Goal: Task Accomplishment & Management: Complete application form

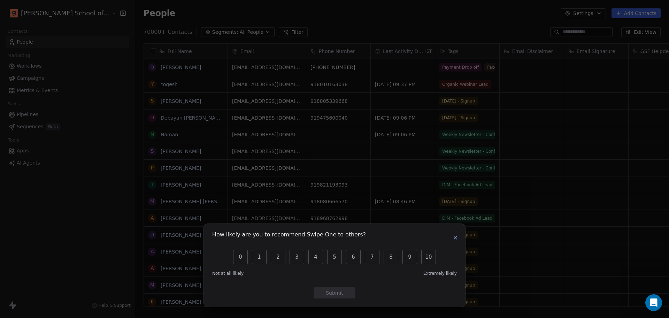
scroll to position [273, 554]
click at [457, 238] on icon "button" at bounding box center [456, 238] width 6 height 6
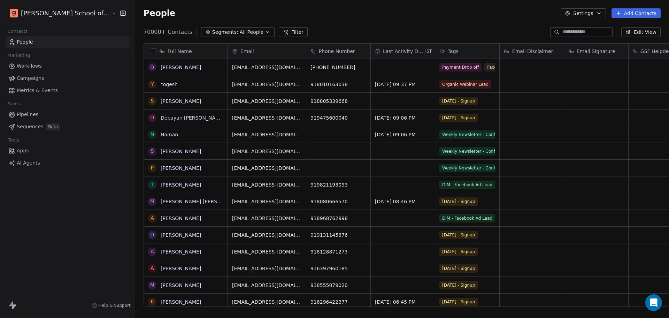
click at [24, 47] on link "People" at bounding box center [68, 41] width 124 height 11
click at [586, 16] on button "Settings" at bounding box center [583, 13] width 45 height 10
click at [572, 46] on div "Import" at bounding box center [583, 50] width 33 height 11
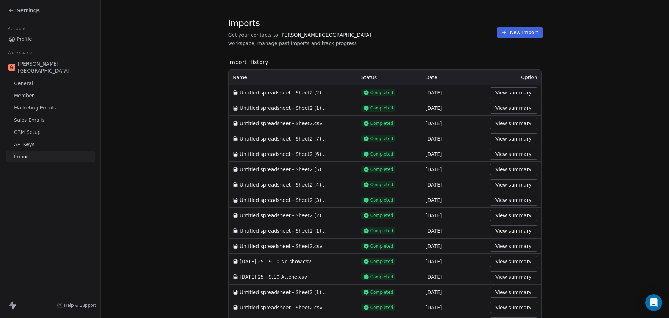
click at [429, 66] on span "Import History" at bounding box center [385, 62] width 314 height 8
click at [509, 34] on button "New Import" at bounding box center [519, 32] width 45 height 11
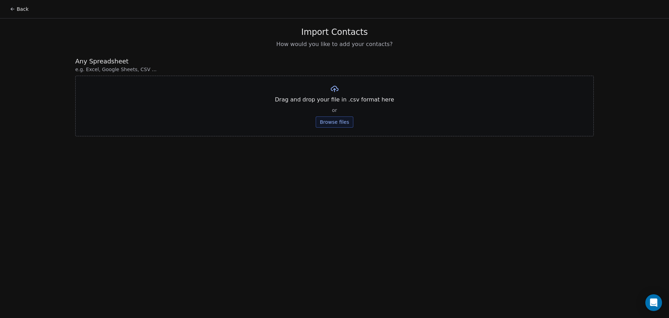
click at [338, 116] on button "Browse files" at bounding box center [335, 121] width 38 height 11
click at [342, 102] on button "Upload" at bounding box center [334, 102] width 25 height 11
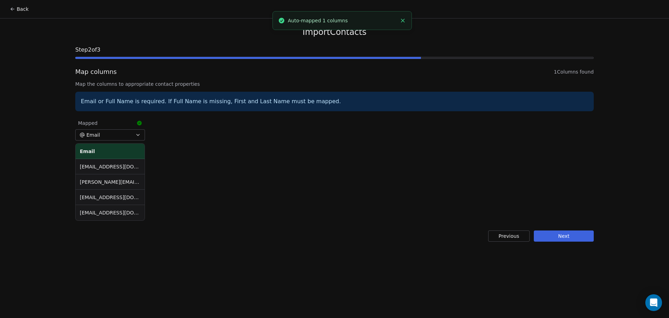
click at [553, 234] on button "Next" at bounding box center [564, 235] width 60 height 11
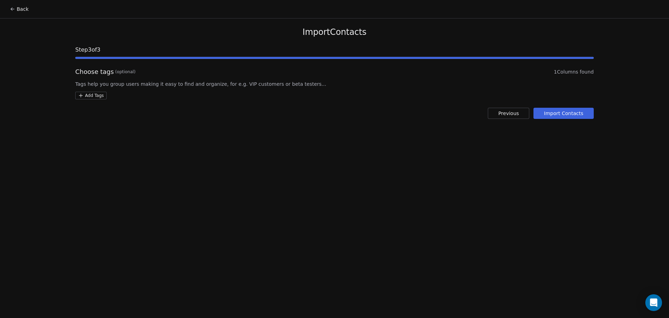
click at [98, 94] on html "Back Import Contacts Step 3 of 3 Choose tags (optional) 1 Columns found Tags he…" at bounding box center [334, 159] width 669 height 318
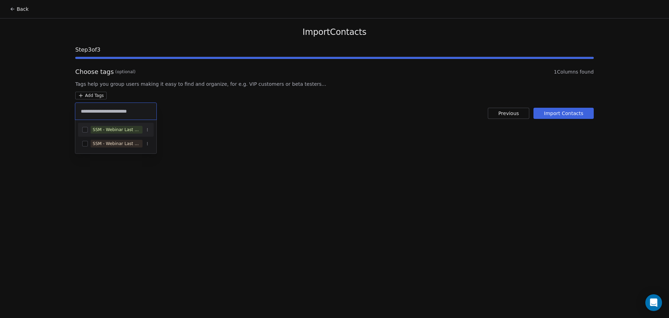
type input "**********"
click at [122, 132] on div "SSM - Webinar Last No Show" at bounding box center [117, 129] width 48 height 6
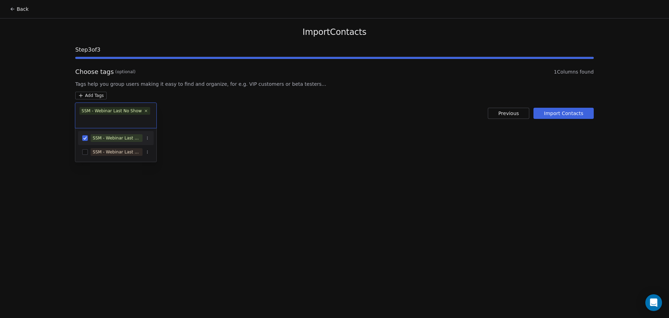
click at [258, 118] on html "Back Import Contacts Step 3 of 3 Choose tags (optional) 1 Columns found Tags he…" at bounding box center [334, 159] width 669 height 318
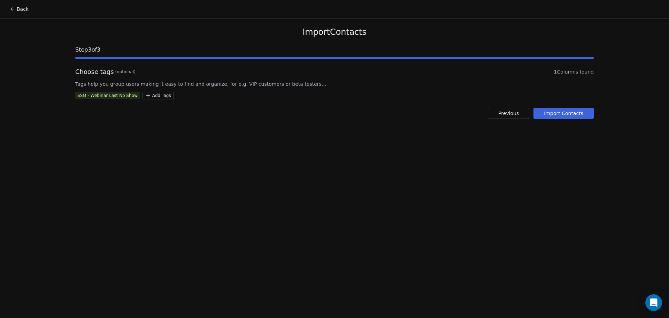
click at [581, 116] on button "Import Contacts" at bounding box center [563, 113] width 60 height 11
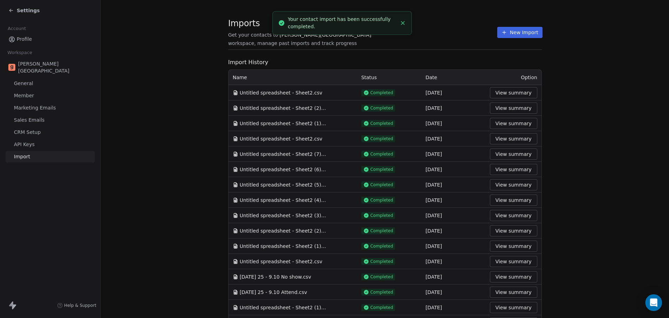
click at [357, 31] on li "Your contact import has been successfully completed." at bounding box center [341, 23] width 139 height 24
click at [468, 31] on div "Imports Get your contacts to [PERSON_NAME] School workspace, manage past import…" at bounding box center [385, 32] width 314 height 12
click at [501, 29] on button "New Import" at bounding box center [519, 32] width 45 height 11
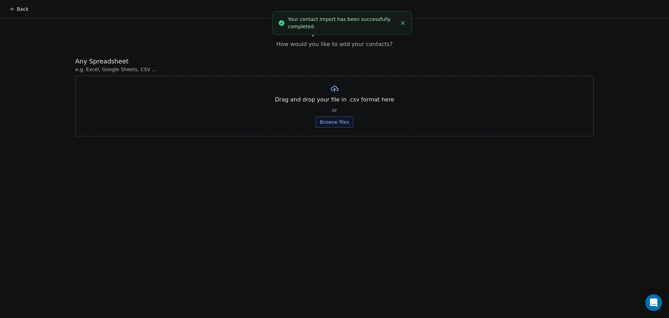
click at [330, 125] on button "Browse files" at bounding box center [335, 121] width 38 height 11
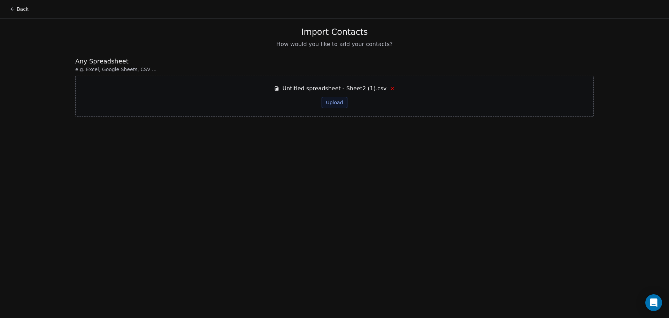
click at [342, 92] on span "Untitled spreadsheet - Sheet2 (1).csv" at bounding box center [334, 88] width 104 height 8
click at [335, 104] on button "Upload" at bounding box center [334, 102] width 25 height 11
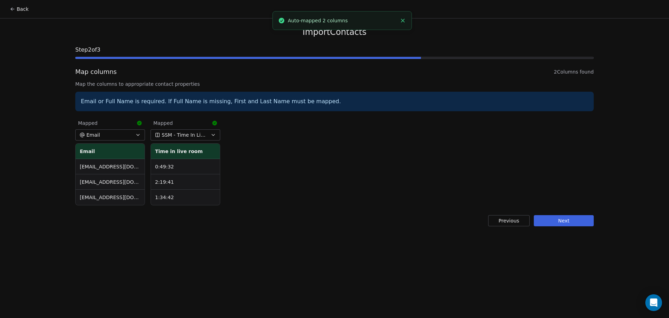
click at [542, 219] on button "Next" at bounding box center [564, 220] width 60 height 11
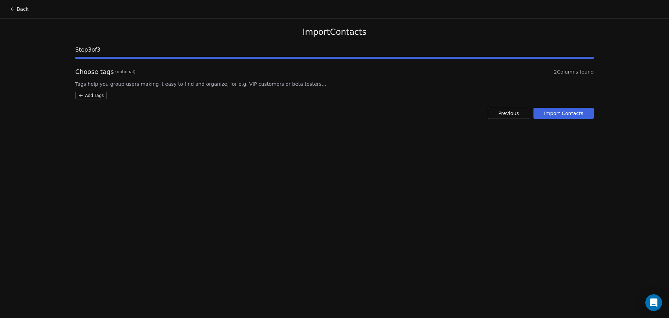
click at [97, 97] on html "Back Import Contacts Step 3 of 3 Choose tags (optional) 2 Columns found Tags he…" at bounding box center [334, 159] width 669 height 318
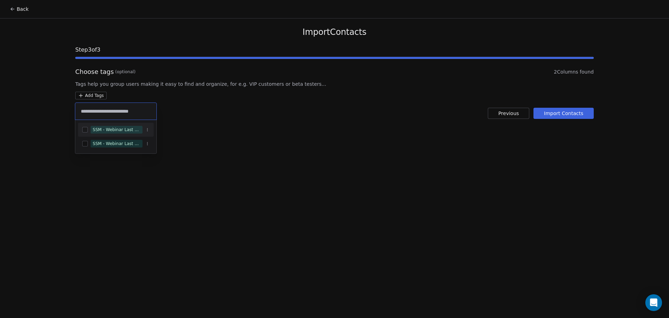
type input "**********"
click at [136, 128] on div "SSM - Webinar Last Attended" at bounding box center [117, 129] width 48 height 6
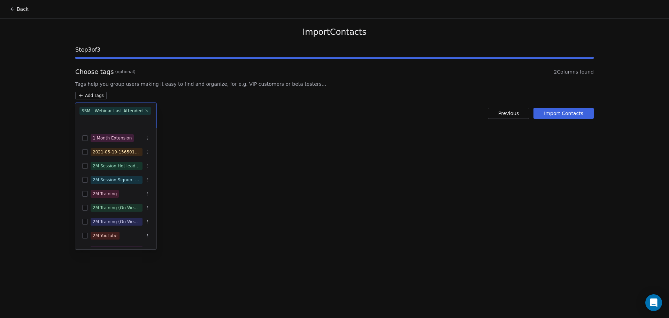
click at [268, 111] on html "Back Import Contacts Step 3 of 3 Choose tags (optional) 2 Columns found Tags he…" at bounding box center [334, 159] width 669 height 318
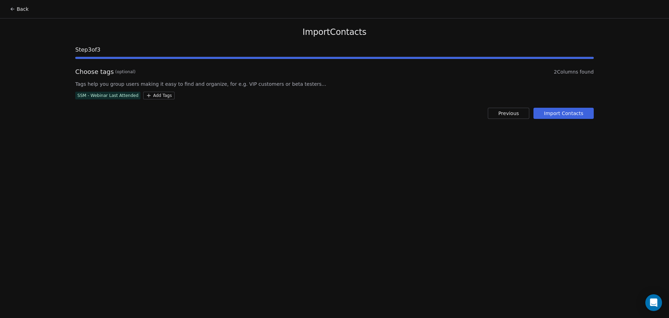
click at [580, 114] on button "Import Contacts" at bounding box center [563, 113] width 60 height 11
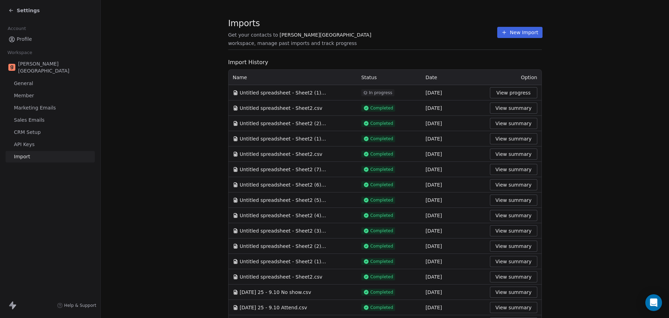
click at [315, 40] on span "workspace, manage past imports and track progress" at bounding box center [292, 43] width 129 height 7
click at [506, 35] on button "New Import" at bounding box center [519, 32] width 45 height 11
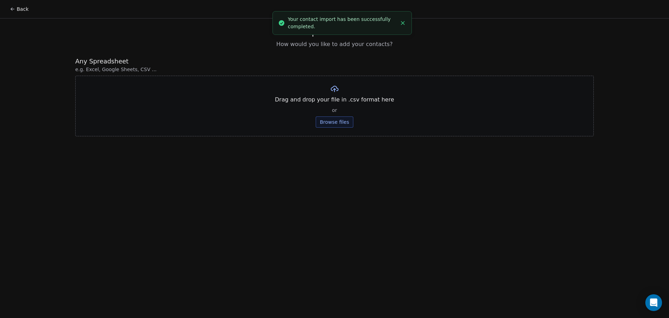
click at [340, 119] on button "Browse files" at bounding box center [335, 121] width 38 height 11
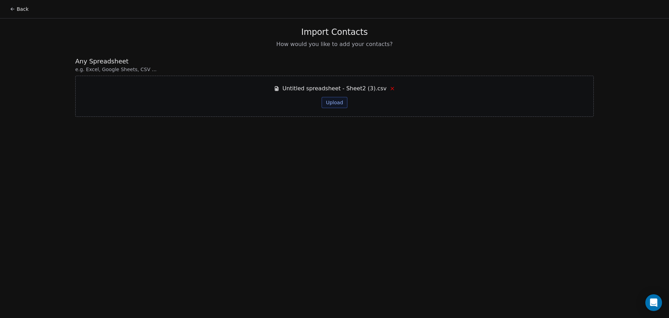
click at [342, 102] on button "Upload" at bounding box center [334, 102] width 25 height 11
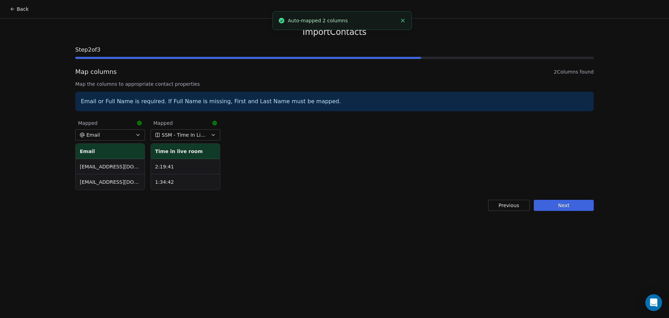
click at [552, 208] on button "Next" at bounding box center [564, 205] width 60 height 11
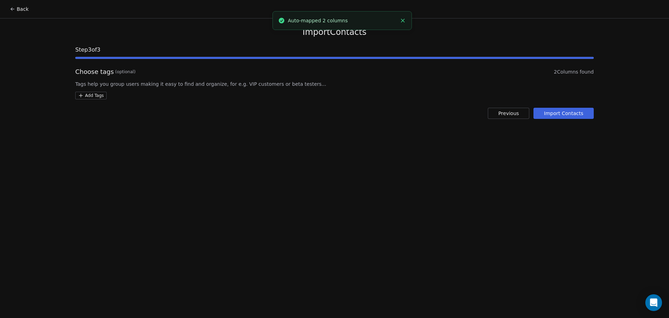
click at [91, 89] on div "Choose tags (optional) 2 Columns found Tags help you group users making it easy…" at bounding box center [334, 83] width 518 height 32
click at [90, 94] on html "Back Import Contacts Step 3 of 3 Choose tags (optional) 2 Columns found Tags he…" at bounding box center [334, 159] width 669 height 318
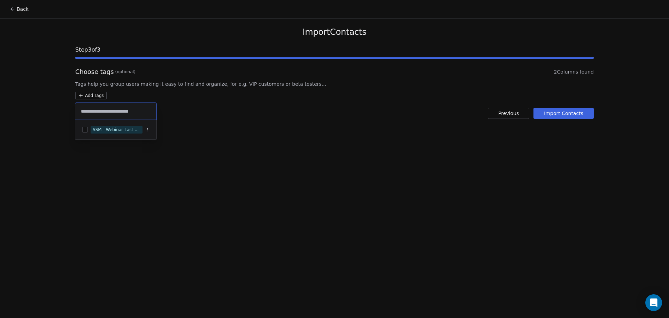
type input "**********"
click at [132, 124] on div "SSM - Webinar Last Hot Lead" at bounding box center [116, 129] width 76 height 11
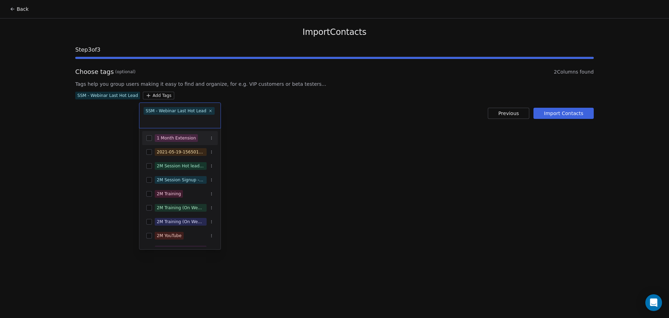
click at [345, 119] on html "Back Import Contacts Step 3 of 3 Choose tags (optional) 2 Columns found Tags he…" at bounding box center [334, 159] width 669 height 318
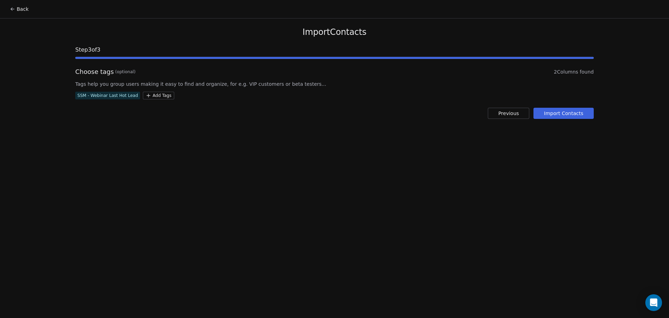
click at [578, 116] on button "Import Contacts" at bounding box center [563, 113] width 60 height 11
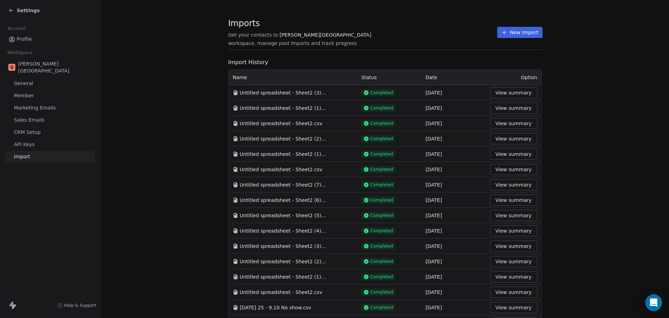
click at [507, 40] on section "Imports Get your contacts to [PERSON_NAME] School workspace, manage past import…" at bounding box center [385, 36] width 314 height 28
click at [501, 33] on button "New Import" at bounding box center [519, 32] width 45 height 11
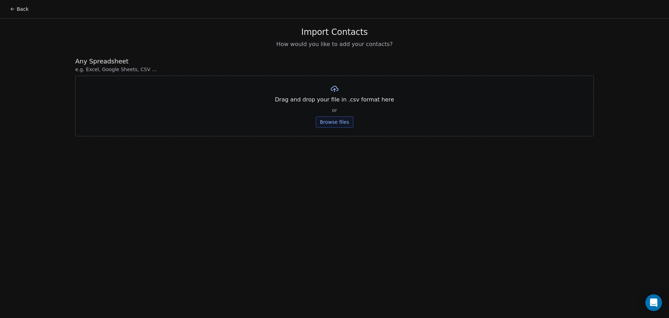
click at [330, 129] on div "Drag and drop your file in .csv format here or Browse files" at bounding box center [334, 106] width 518 height 61
click at [327, 124] on button "Browse files" at bounding box center [335, 121] width 38 height 11
click at [334, 101] on button "Upload" at bounding box center [334, 102] width 25 height 11
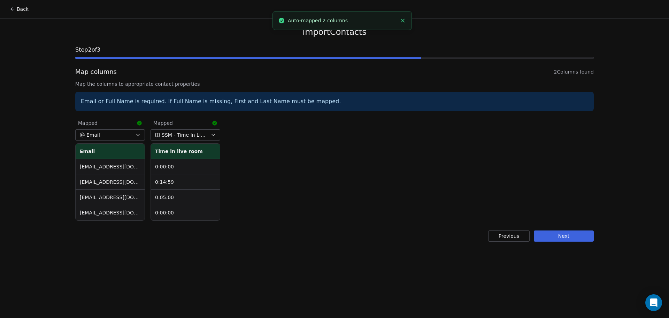
click at [562, 236] on button "Next" at bounding box center [564, 235] width 60 height 11
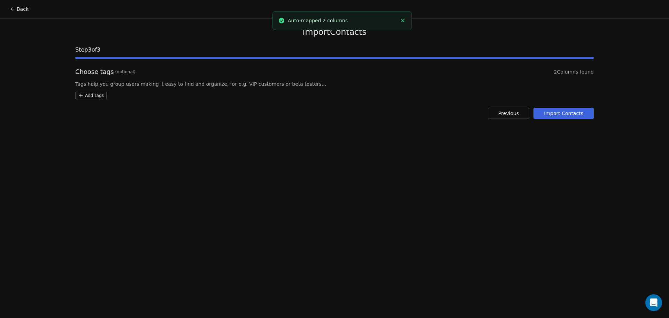
click at [86, 93] on html "Back Import Contacts Step 3 of 3 Choose tags (optional) 2 Columns found Tags he…" at bounding box center [334, 159] width 669 height 318
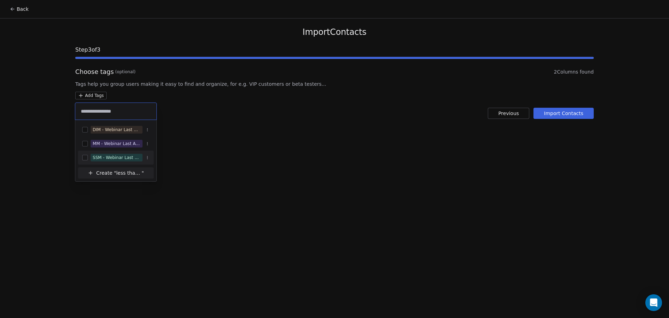
type input "**********"
click at [118, 160] on div "SSM - Webinar Last Attended (Less Than 30 mins)" at bounding box center [117, 157] width 48 height 6
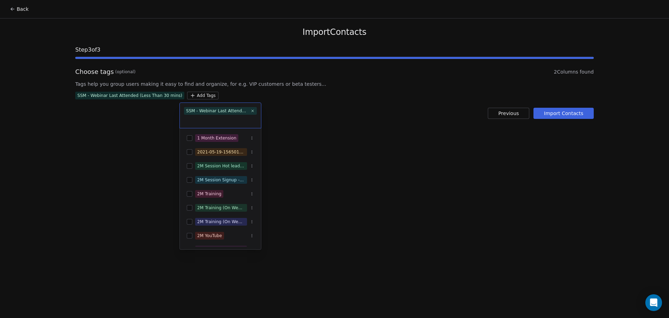
click at [283, 105] on html "Back Import Contacts Step 3 of 3 Choose tags (optional) 2 Columns found Tags he…" at bounding box center [334, 159] width 669 height 318
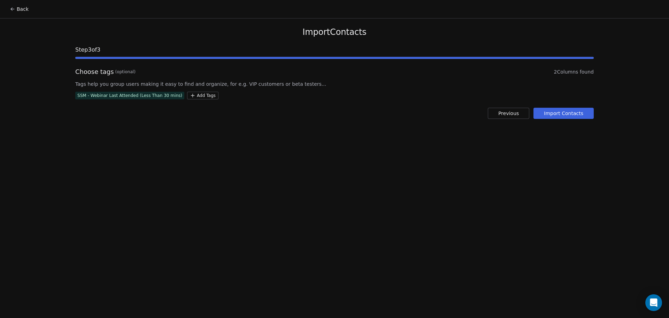
click at [543, 116] on button "Import Contacts" at bounding box center [563, 113] width 60 height 11
